Goal: Find specific page/section: Find specific page/section

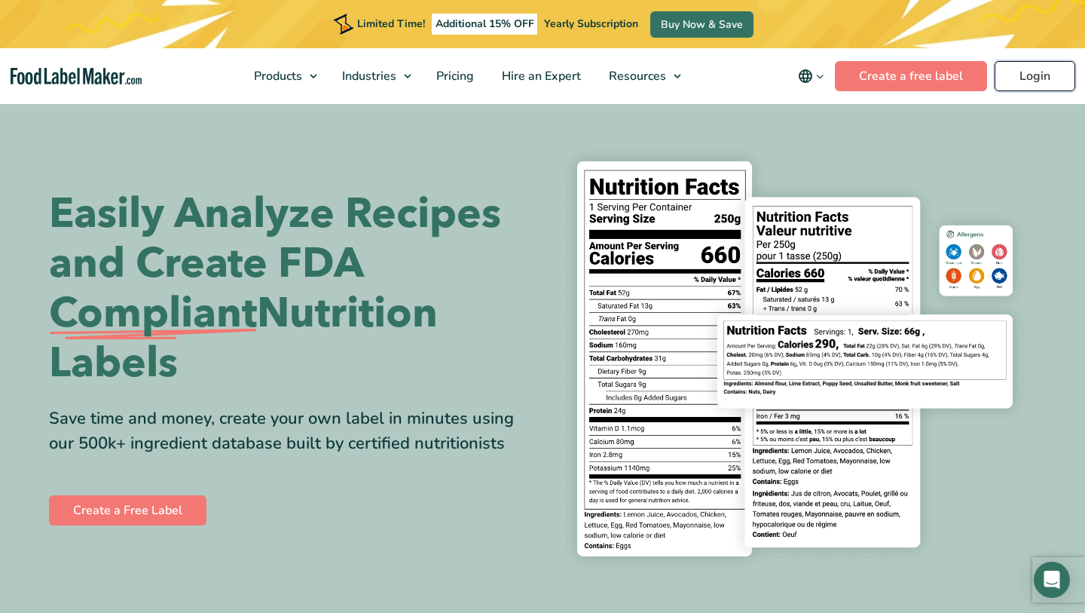
click at [1050, 87] on link "Login" at bounding box center [1035, 76] width 81 height 30
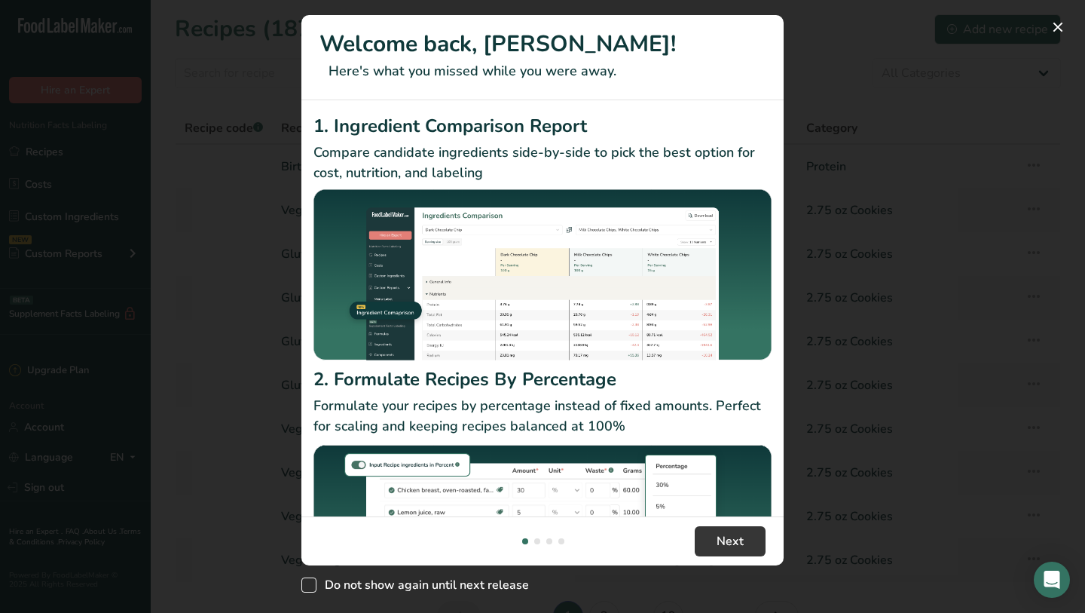
click at [308, 580] on span "New Features" at bounding box center [309, 584] width 15 height 15
click at [308, 580] on input "Do not show again until next release" at bounding box center [307, 585] width 10 height 10
checkbox input "true"
click at [718, 536] on span "Next" at bounding box center [730, 541] width 27 height 18
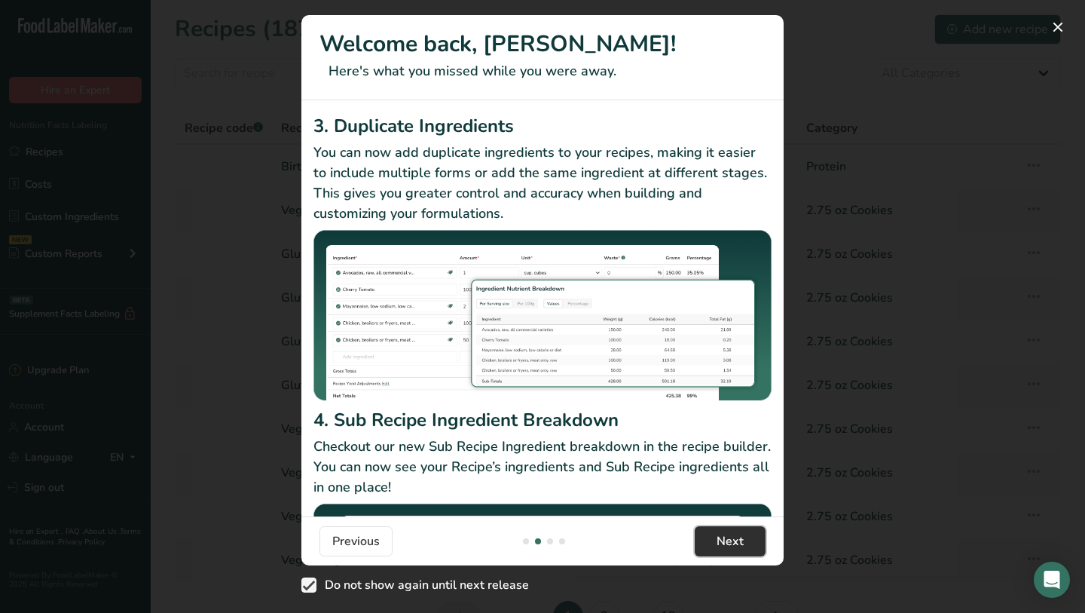
click at [718, 536] on span "Next" at bounding box center [730, 541] width 27 height 18
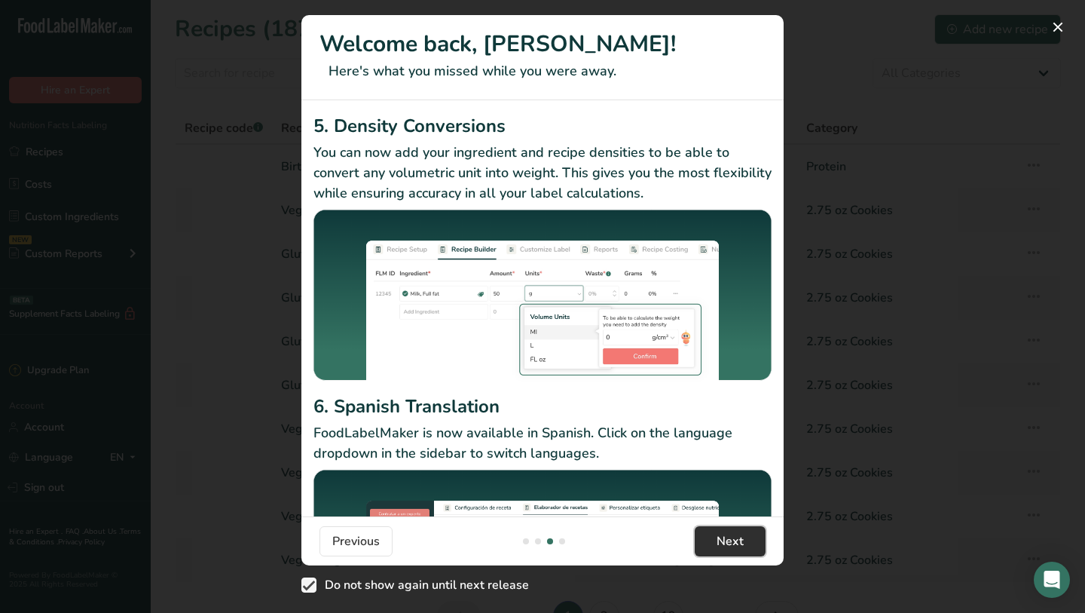
click at [718, 536] on span "Next" at bounding box center [730, 541] width 27 height 18
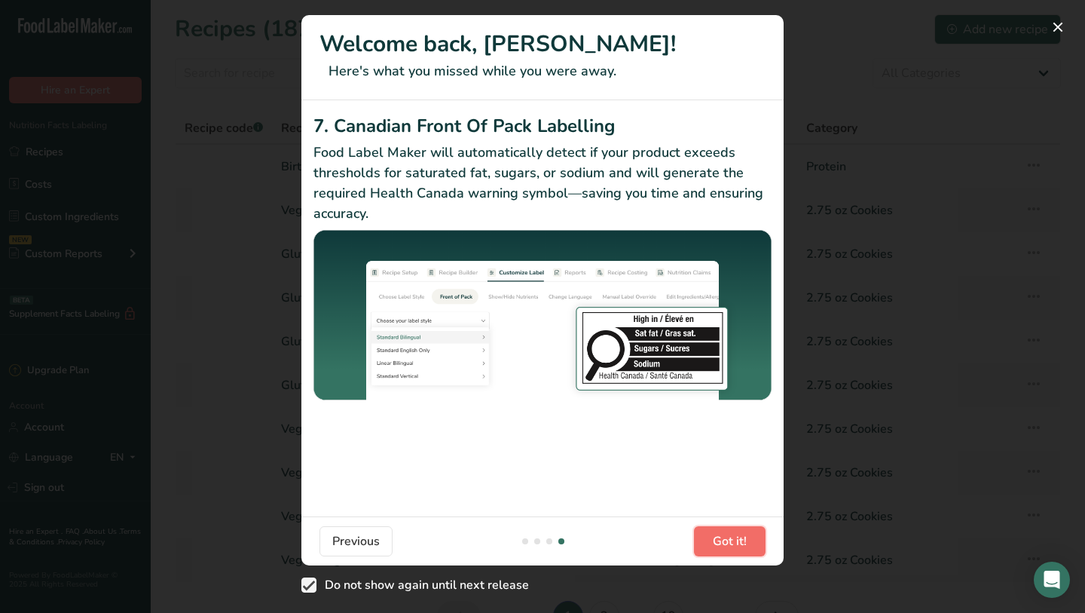
click at [718, 536] on span "Got it!" at bounding box center [730, 541] width 34 height 18
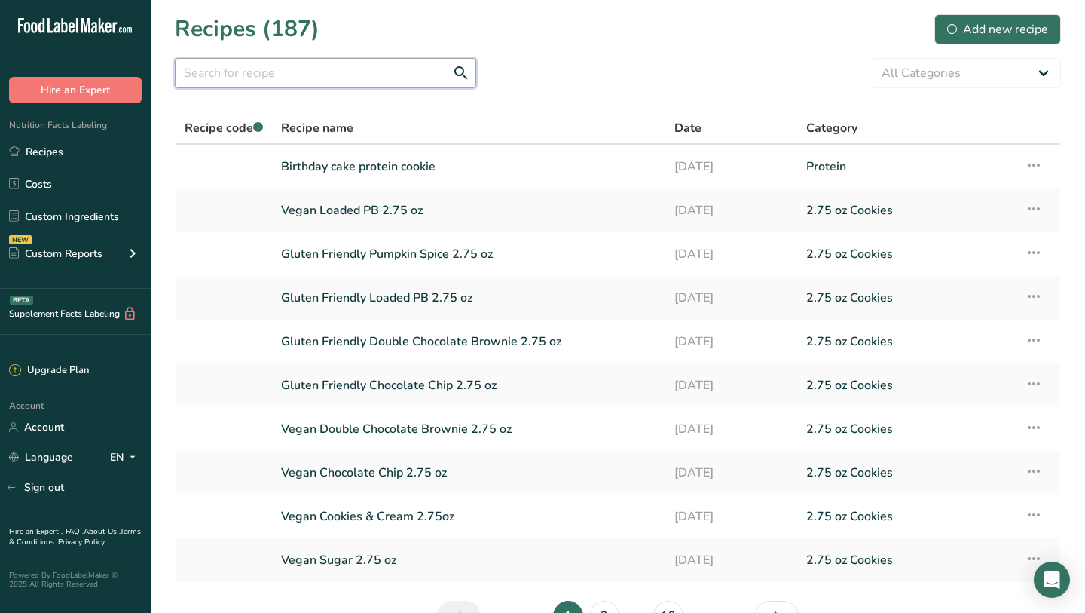
click at [338, 64] on input "text" at bounding box center [326, 73] width 302 height 30
click at [405, 152] on link "Birthday cake protein cookie" at bounding box center [468, 167] width 375 height 32
